Goal: Register for event/course

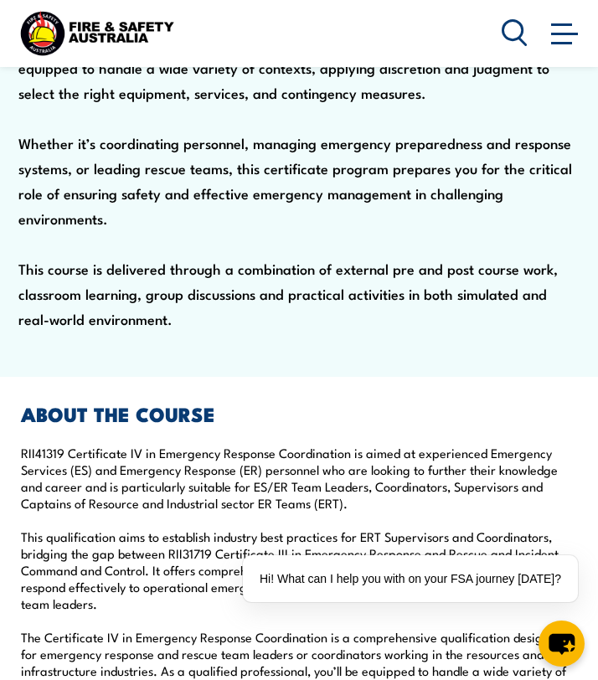
scroll to position [1188, 0]
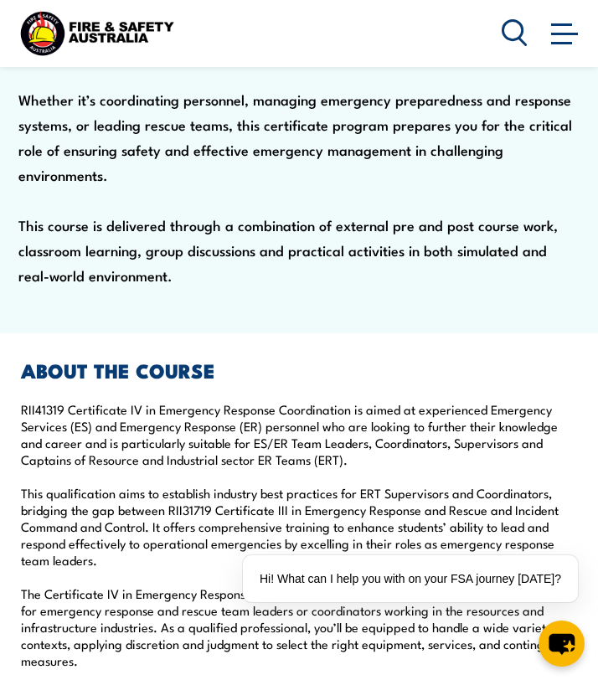
drag, startPoint x: 116, startPoint y: 343, endPoint x: 167, endPoint y: 348, distance: 51.3
click at [157, 401] on p "RII41319 Certificate IV in Emergency Response Coordination is aimed at experien…" at bounding box center [299, 618] width 556 height 435
click at [171, 401] on p "RII41319 Certificate IV in Emergency Response Coordination is aimed at experien…" at bounding box center [299, 618] width 556 height 435
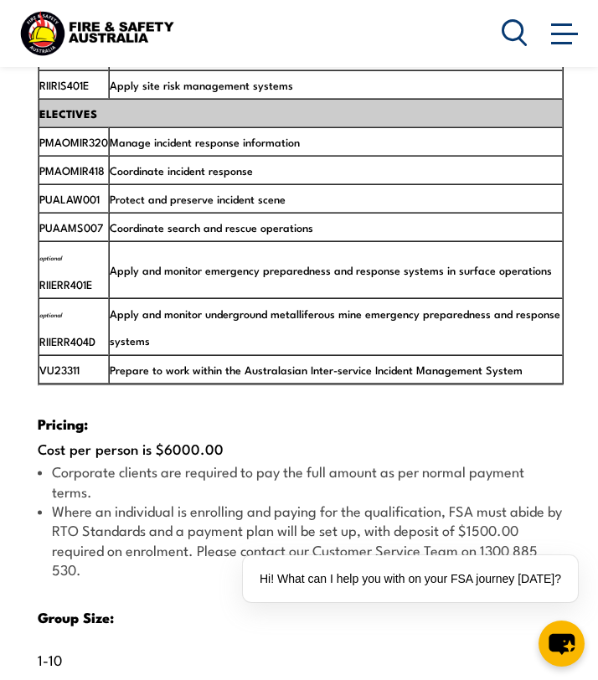
scroll to position [2955, 0]
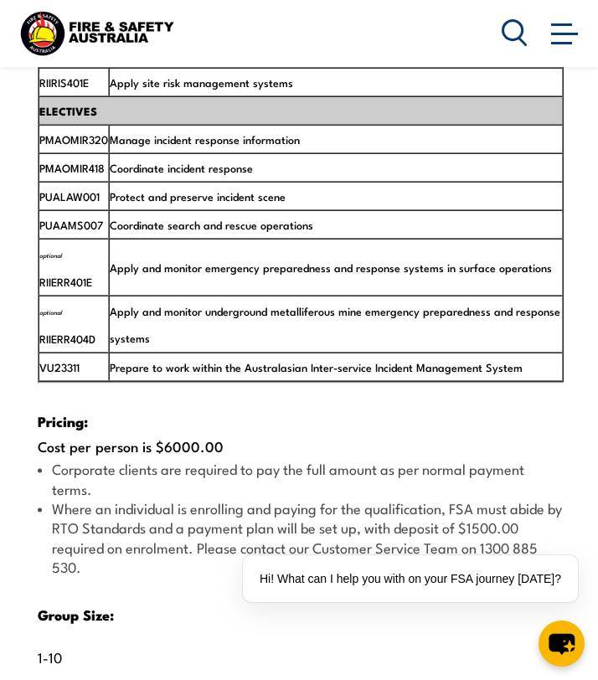
drag, startPoint x: 156, startPoint y: 373, endPoint x: 278, endPoint y: 375, distance: 122.3
click at [275, 383] on div "Pricing: Cost per person is $6000.00 Corporate clients are required to pay the …" at bounding box center [301, 647] width 526 height 528
click at [278, 383] on div "Pricing: Cost per person is $6000.00 Corporate clients are required to pay the …" at bounding box center [301, 647] width 526 height 528
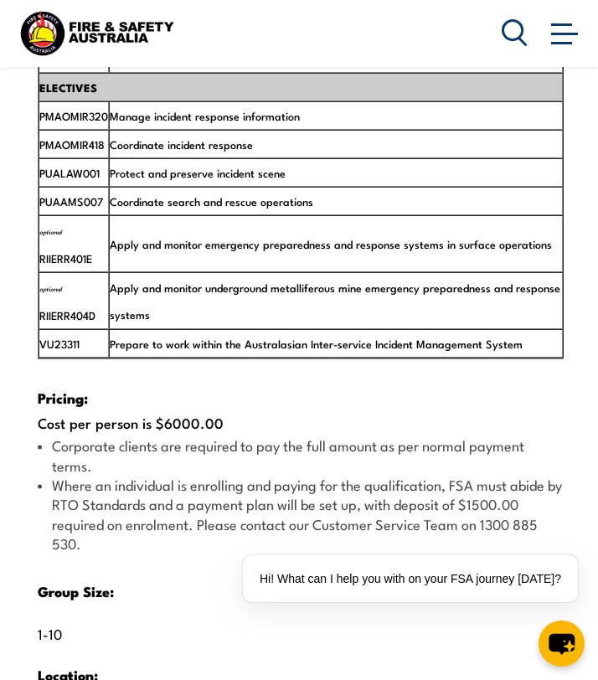
scroll to position [2983, 0]
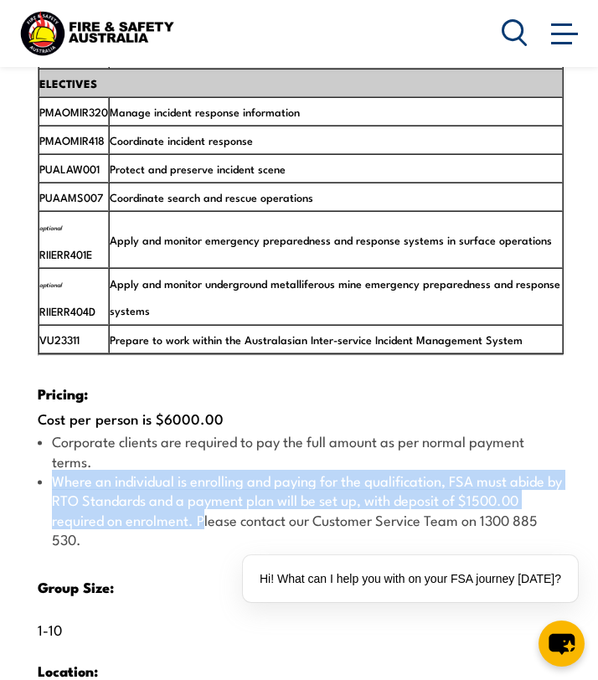
drag, startPoint x: 28, startPoint y: 399, endPoint x: 201, endPoint y: 430, distance: 175.4
click at [201, 430] on div "Typically, the delivery of the course is over a 3-6 month time frame and includ…" at bounding box center [299, 197] width 556 height 1388
click at [201, 471] on li "Where an individual is enrolling and paying for the qualification, FSA must abi…" at bounding box center [301, 510] width 526 height 79
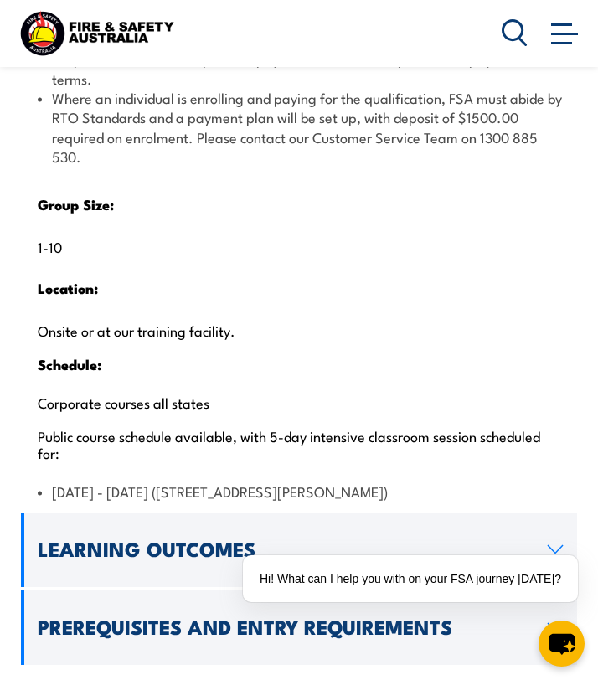
scroll to position [3431, 0]
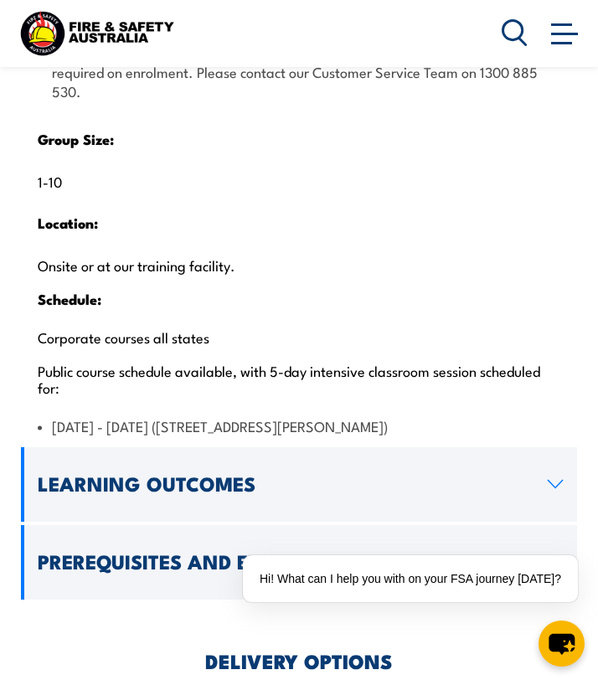
click at [240, 475] on h2 "Learning Outcomes" at bounding box center [286, 484] width 497 height 18
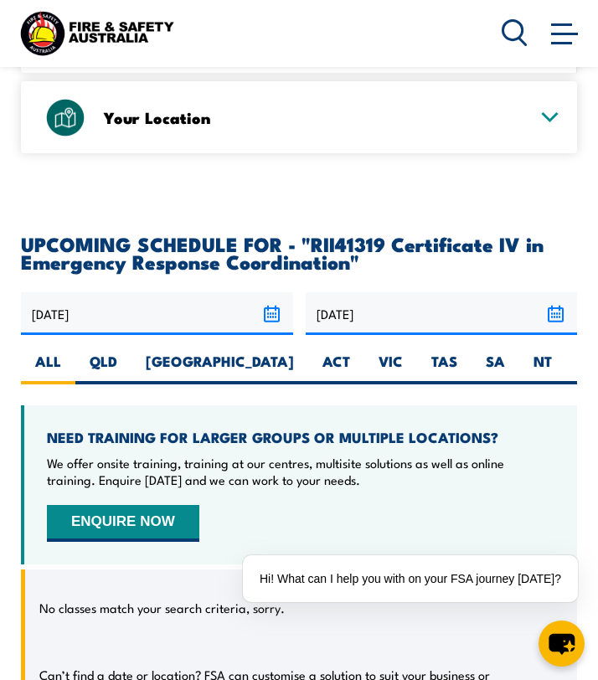
scroll to position [3395, 0]
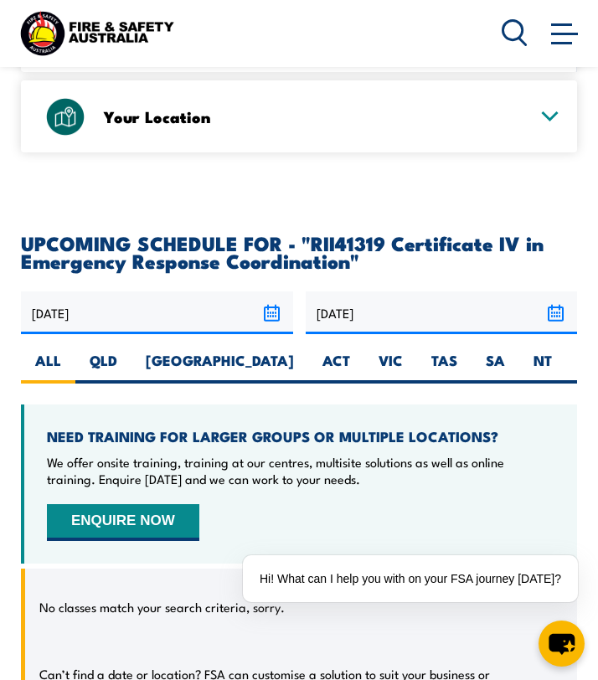
click at [468, 291] on div "06/10/2025 04/04/2026" at bounding box center [299, 337] width 556 height 92
click at [566, 351] on label "WA" at bounding box center [592, 367] width 53 height 33
radio input "true"
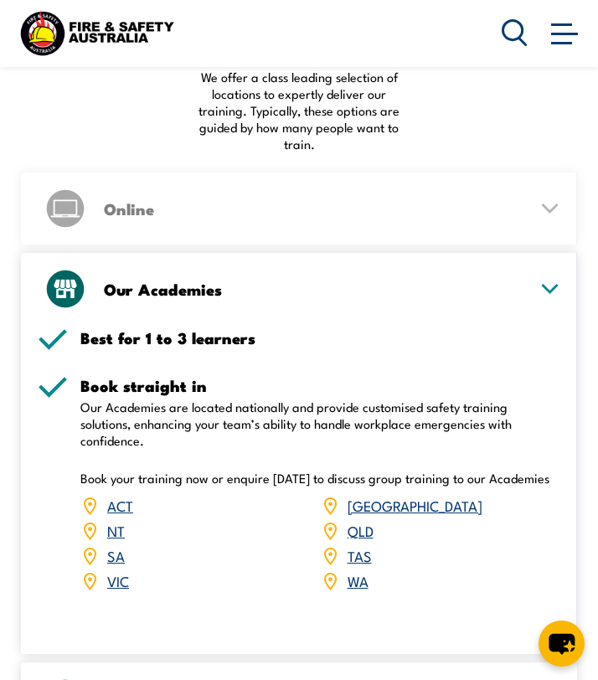
scroll to position [3390, 0]
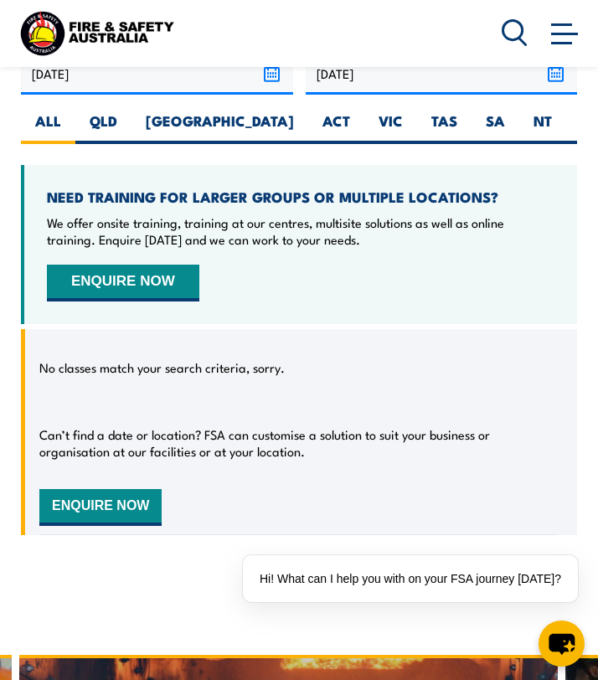
scroll to position [3723, 0]
